Goal: Task Accomplishment & Management: Manage account settings

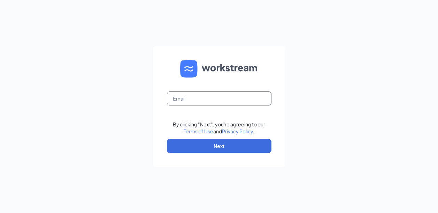
click at [218, 99] on input "text" at bounding box center [219, 98] width 105 height 14
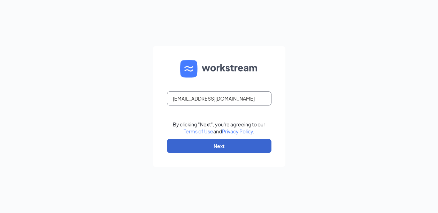
type input "[EMAIL_ADDRESS][DOMAIN_NAME]"
click at [216, 147] on button "Next" at bounding box center [219, 146] width 105 height 14
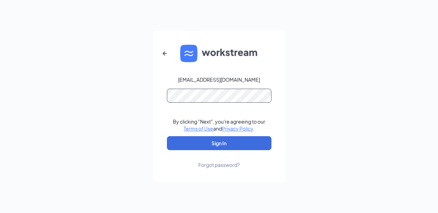
click at [167, 136] on button "Sign In" at bounding box center [219, 143] width 105 height 14
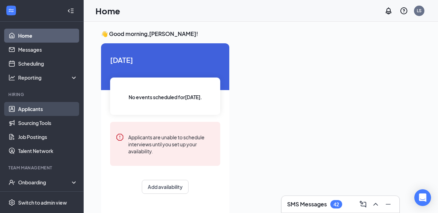
click at [32, 110] on link "Applicants" at bounding box center [48, 109] width 60 height 14
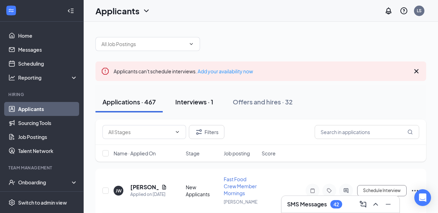
click at [193, 107] on button "Interviews · 1" at bounding box center [194, 101] width 52 height 21
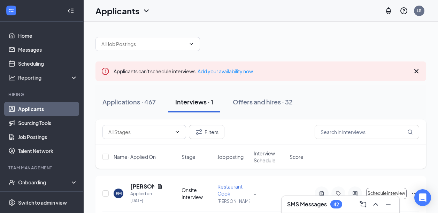
scroll to position [24, 0]
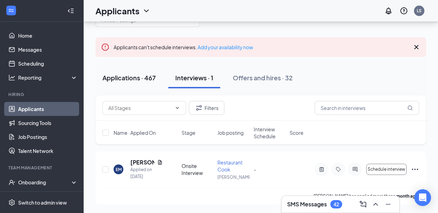
click at [151, 81] on div "Applications · 467" at bounding box center [129, 77] width 53 height 9
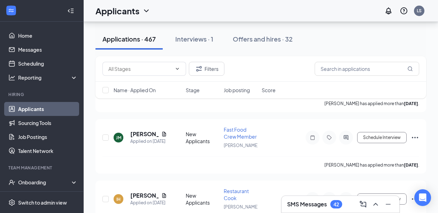
scroll to position [1418, 0]
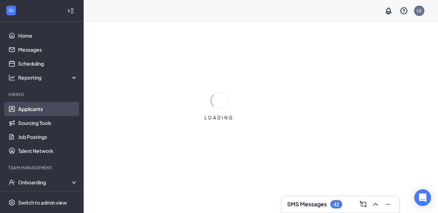
click at [34, 106] on link "Applicants" at bounding box center [48, 109] width 60 height 14
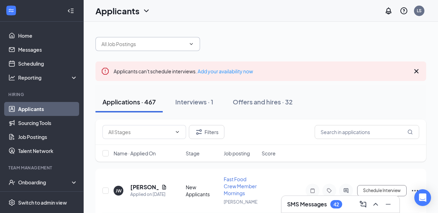
click at [123, 43] on input "text" at bounding box center [144, 44] width 84 height 8
type input "victoria"
click at [263, 99] on div "Offers and hires · 32" at bounding box center [263, 101] width 60 height 9
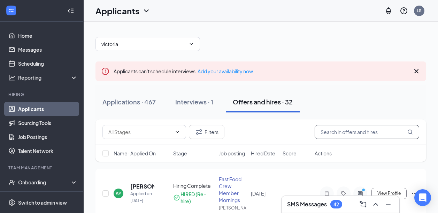
click at [331, 132] on input "text" at bounding box center [367, 132] width 105 height 14
type input "victoria"
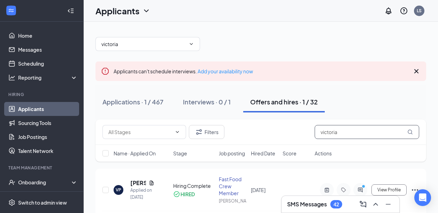
scroll to position [30, 0]
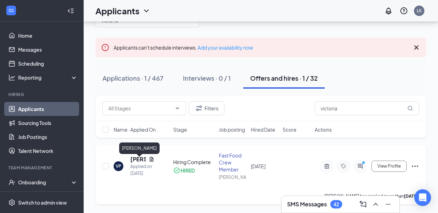
click at [138, 155] on h5 "[PERSON_NAME]" at bounding box center [138, 159] width 16 height 8
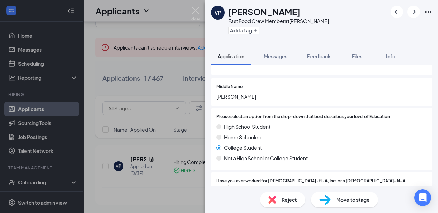
scroll to position [91, 0]
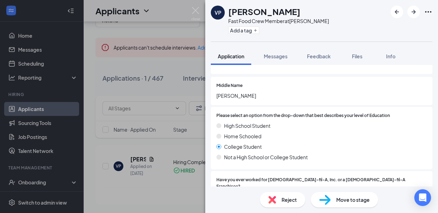
click at [319, 46] on div "VP [PERSON_NAME] Fast Food Crew Member at [PERSON_NAME] Add a tag Application M…" at bounding box center [321, 106] width 233 height 213
click at [319, 49] on button "Feedback" at bounding box center [319, 55] width 38 height 17
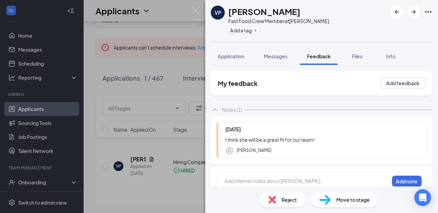
scroll to position [10, 0]
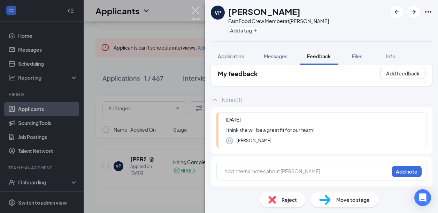
click at [197, 12] on img at bounding box center [196, 14] width 9 height 14
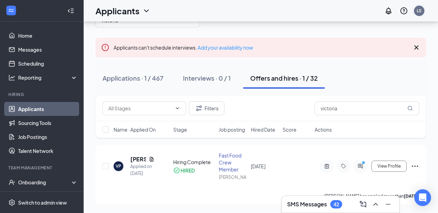
click at [418, 13] on div "LS" at bounding box center [419, 11] width 5 height 6
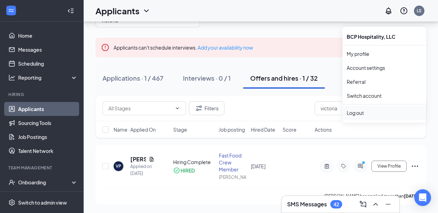
click at [359, 109] on div "Log out" at bounding box center [384, 112] width 75 height 7
